Goal: Transaction & Acquisition: Download file/media

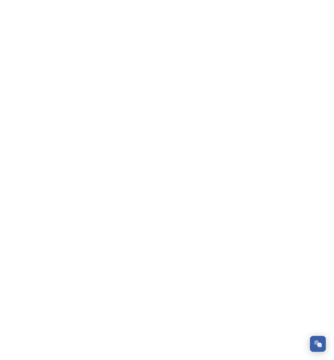
scroll to position [932, 0]
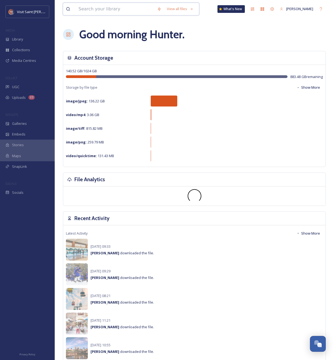
click at [134, 9] on input at bounding box center [115, 9] width 79 height 12
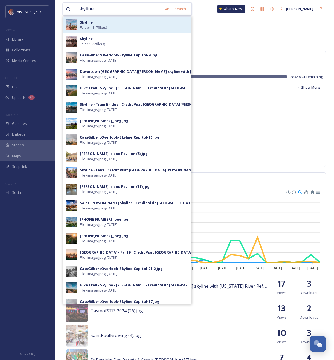
type input "skyline"
click at [116, 30] on div "Skyline Folder - 117 file(s)" at bounding box center [134, 25] width 109 height 10
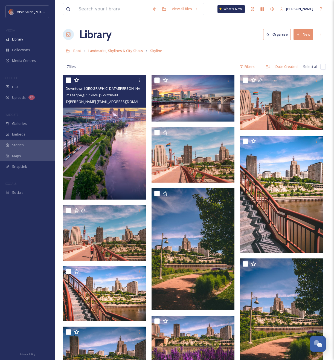
click at [103, 134] on img at bounding box center [104, 137] width 83 height 125
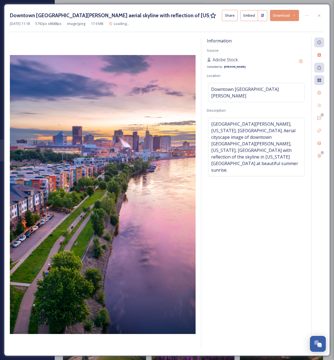
click at [284, 18] on button "Download" at bounding box center [284, 15] width 29 height 11
click at [277, 36] on span "Download Large (1333 x 2000)" at bounding box center [268, 38] width 48 height 5
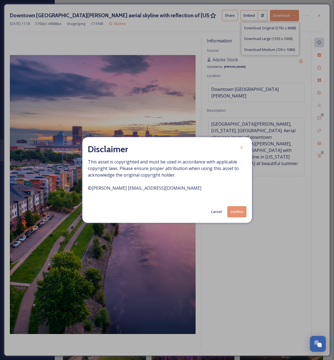
click at [239, 213] on button "Confirm" at bounding box center [236, 211] width 19 height 11
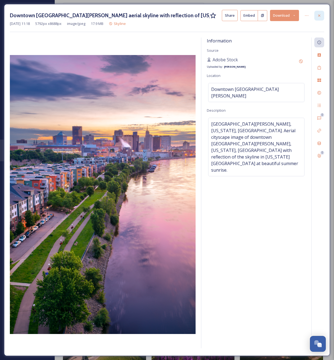
click at [321, 15] on icon at bounding box center [319, 15] width 4 height 4
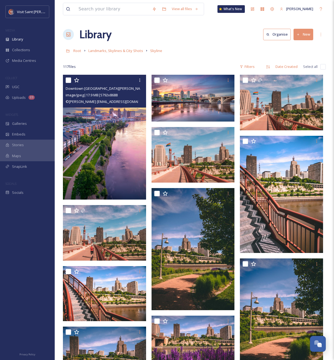
click at [220, 34] on div "Library Organise New" at bounding box center [194, 34] width 263 height 16
click at [117, 11] on input at bounding box center [113, 9] width 74 height 12
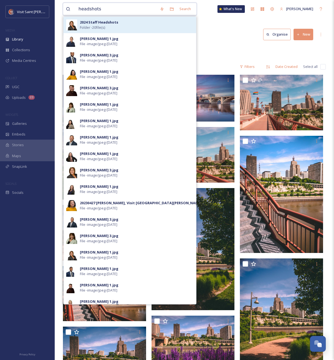
type input "headshots"
click at [114, 25] on div "2024 Staff Headshots Folder - 20 file(s)" at bounding box center [137, 25] width 114 height 10
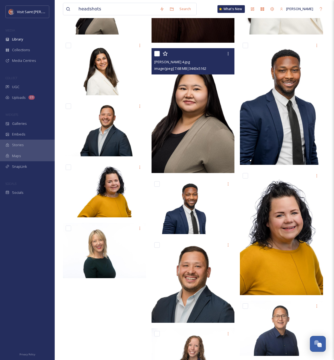
scroll to position [292, 0]
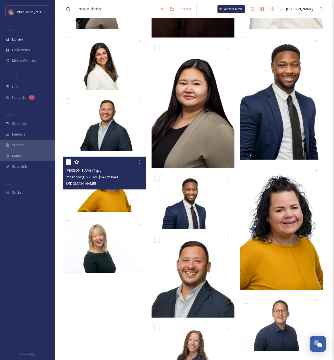
click at [117, 187] on div "[PERSON_NAME] 1.jpg image/jpeg | 5.73 MB | 5472 x 3648 © [DOMAIN_NAME]" at bounding box center [104, 172] width 83 height 33
click at [116, 196] on img at bounding box center [104, 184] width 83 height 56
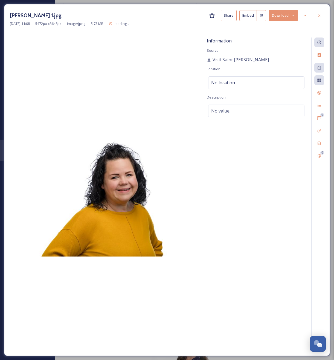
click at [284, 14] on button "Download" at bounding box center [283, 15] width 29 height 11
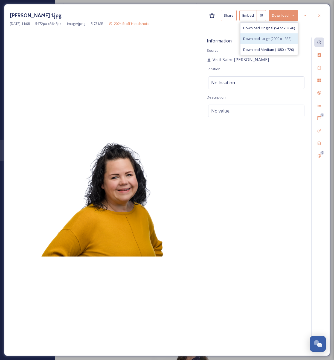
click at [277, 36] on div "Download Large (2000 x 1333)" at bounding box center [268, 38] width 57 height 11
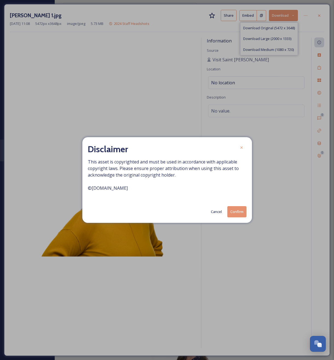
click at [238, 207] on button "Confirm" at bounding box center [236, 211] width 19 height 11
